Goal: Information Seeking & Learning: Find contact information

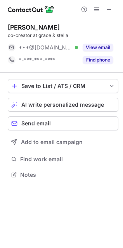
scroll to position [169, 123]
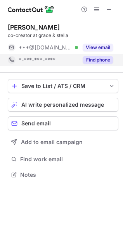
click at [104, 63] on button "Find phone" at bounding box center [98, 60] width 31 height 8
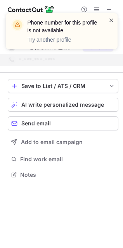
click at [109, 20] on span at bounding box center [112, 20] width 6 height 8
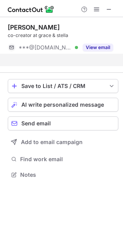
scroll to position [3, 4]
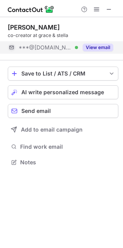
click at [104, 44] on button "View email" at bounding box center [98, 48] width 31 height 8
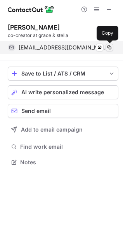
click at [111, 49] on span at bounding box center [110, 47] width 6 height 6
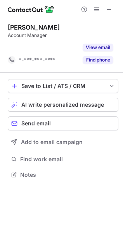
scroll to position [3, 4]
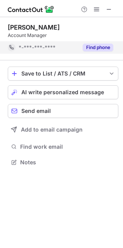
click at [96, 46] on button "Find phone" at bounding box center [98, 48] width 31 height 8
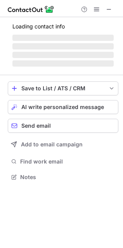
scroll to position [169, 123]
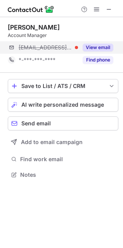
click at [114, 47] on div "***@graceandstella.com View email" at bounding box center [63, 47] width 111 height 12
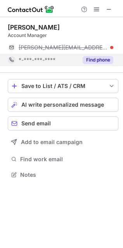
click at [104, 61] on button "Find phone" at bounding box center [98, 60] width 31 height 8
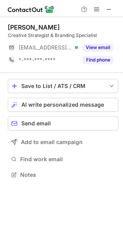
scroll to position [169, 123]
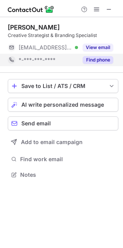
click at [95, 59] on button "Find phone" at bounding box center [98, 60] width 31 height 8
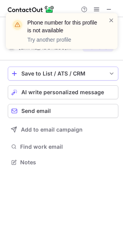
scroll to position [3, 4]
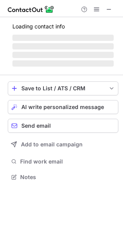
scroll to position [181, 123]
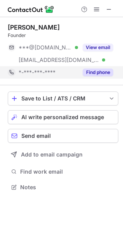
click at [88, 70] on button "Find phone" at bounding box center [98, 72] width 31 height 8
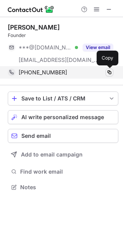
click at [112, 72] on span at bounding box center [110, 72] width 6 height 6
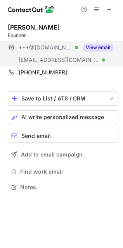
click at [98, 41] on div "View email" at bounding box center [95, 47] width 35 height 12
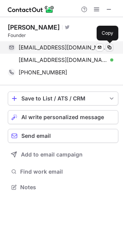
click at [109, 46] on span at bounding box center [110, 47] width 6 height 6
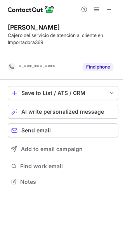
scroll to position [4, 4]
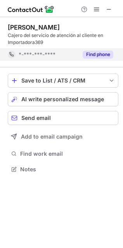
click at [105, 51] on button "Find phone" at bounding box center [98, 55] width 31 height 8
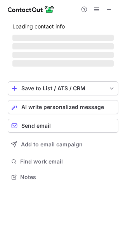
scroll to position [172, 123]
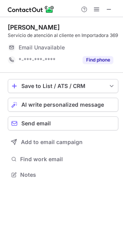
scroll to position [176, 123]
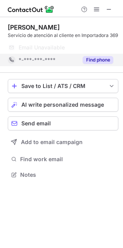
click at [107, 63] on button "Find phone" at bounding box center [98, 60] width 31 height 8
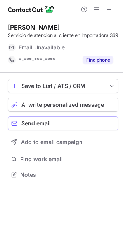
scroll to position [3, 4]
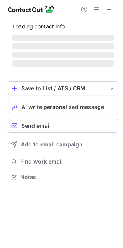
scroll to position [169, 123]
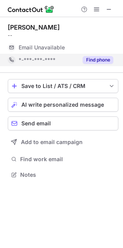
click at [90, 59] on button "Find phone" at bounding box center [98, 60] width 31 height 8
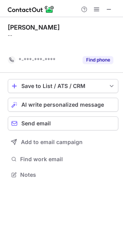
scroll to position [3, 4]
